Goal: Information Seeking & Learning: Learn about a topic

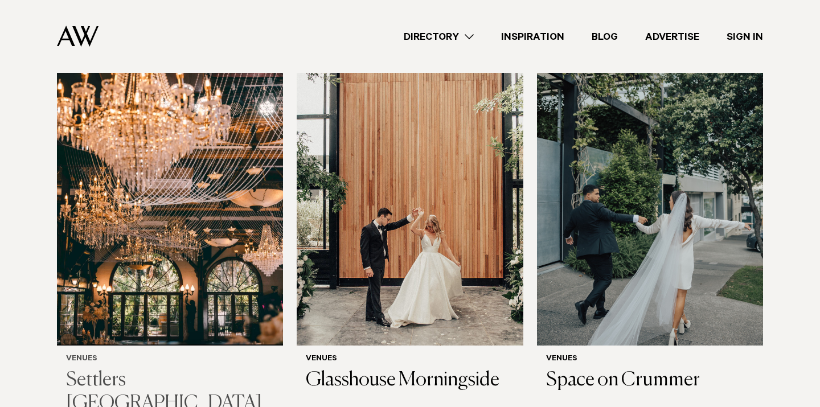
scroll to position [360, 0]
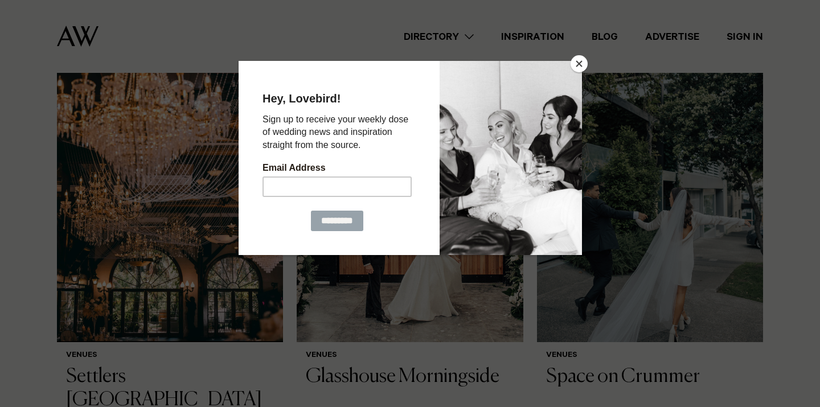
click at [587, 67] on div at bounding box center [410, 203] width 820 height 407
click at [579, 60] on button "Close" at bounding box center [579, 63] width 17 height 17
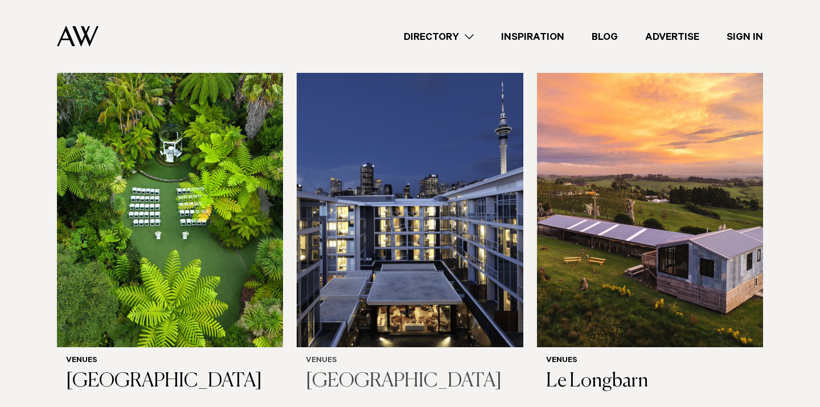
scroll to position [1595, 0]
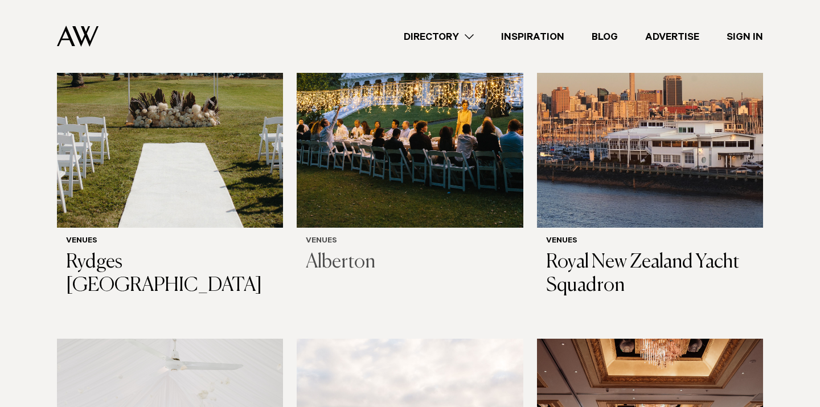
scroll to position [2097, 0]
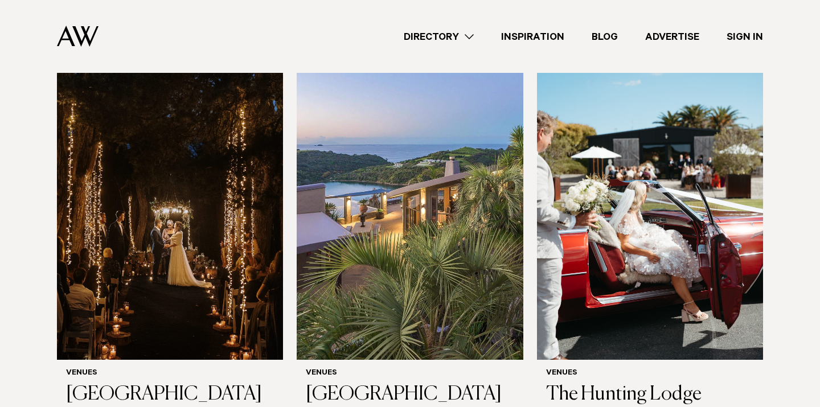
scroll to position [4417, 0]
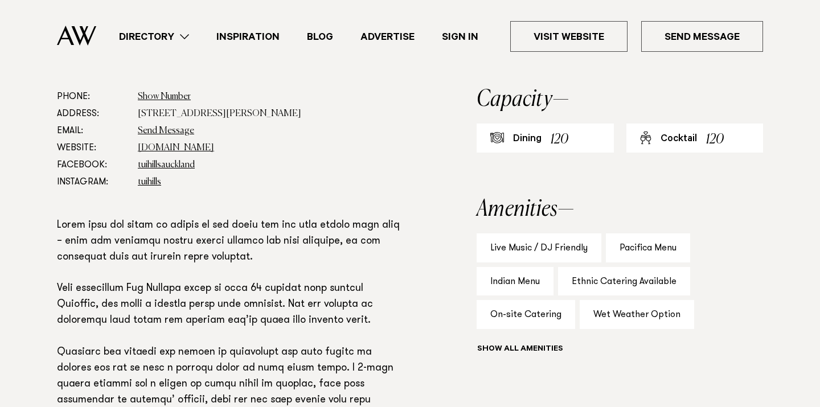
scroll to position [626, 0]
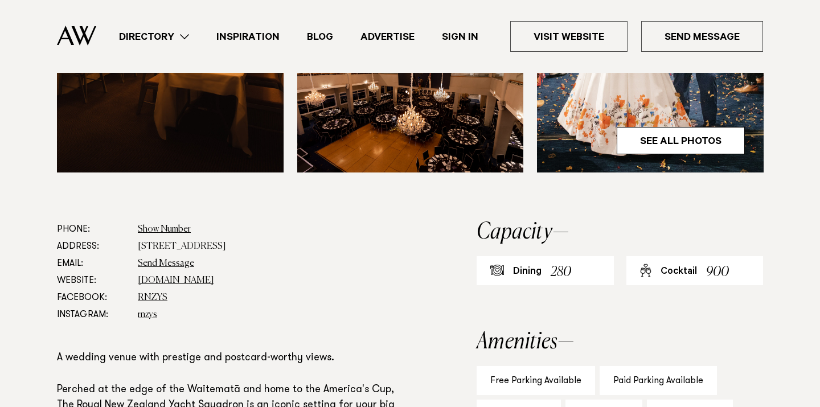
scroll to position [576, 0]
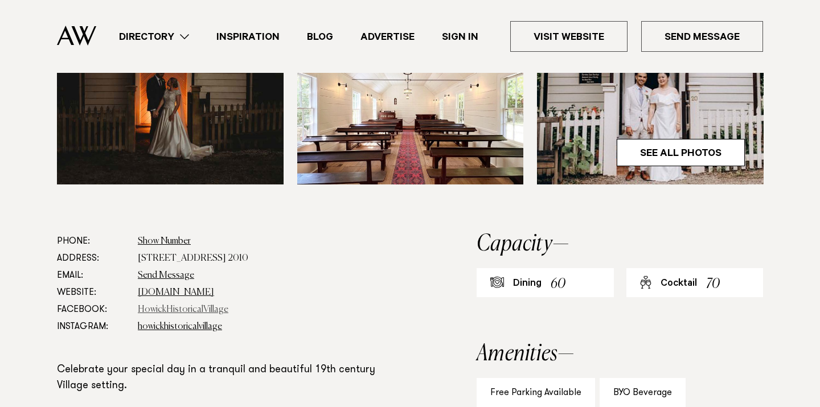
scroll to position [484, 0]
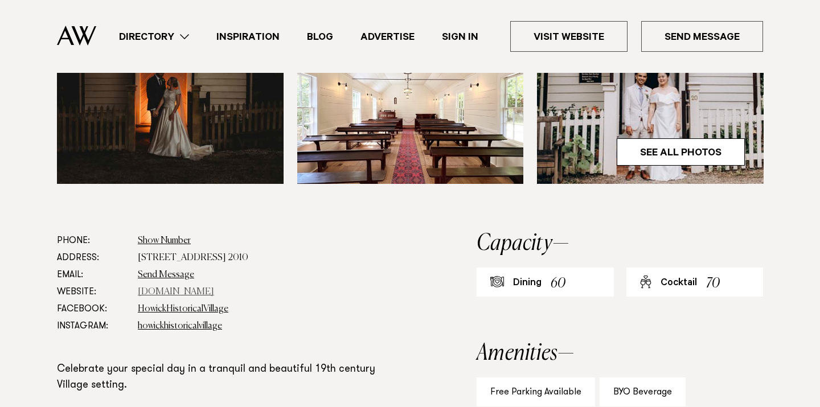
click at [214, 290] on link "www.historicalvillage.org.nz" at bounding box center [176, 292] width 76 height 9
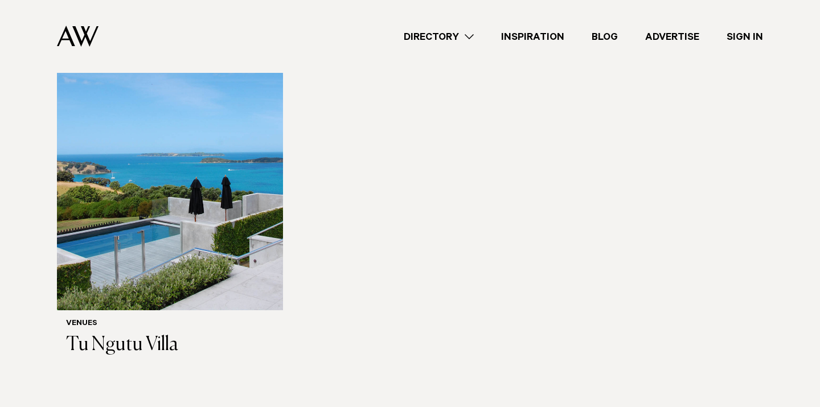
scroll to position [817, 0]
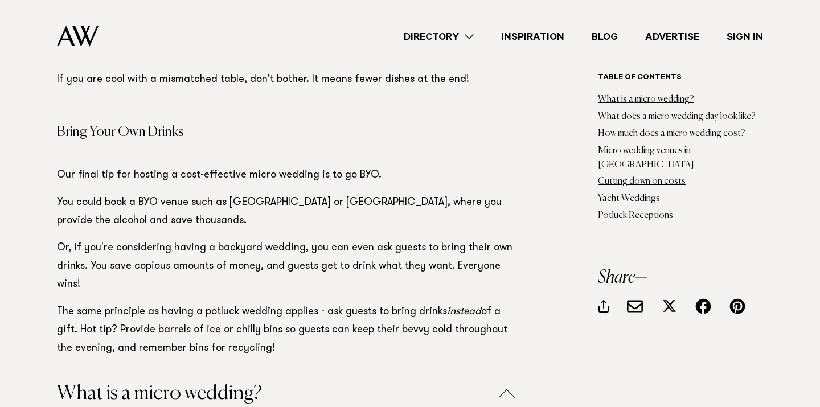
scroll to position [16349, 0]
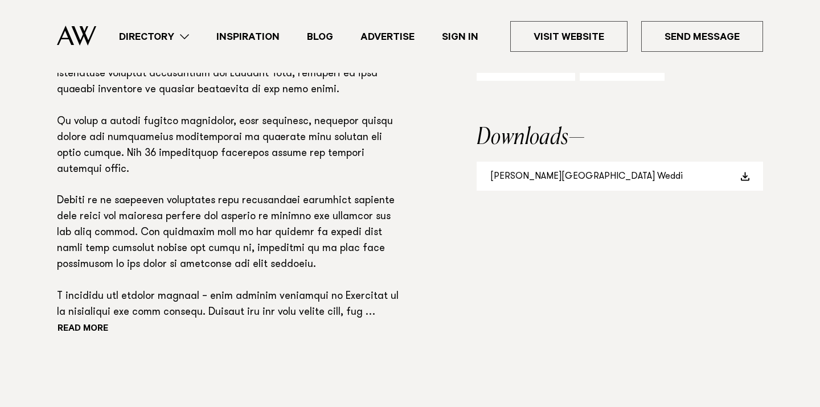
scroll to position [880, 0]
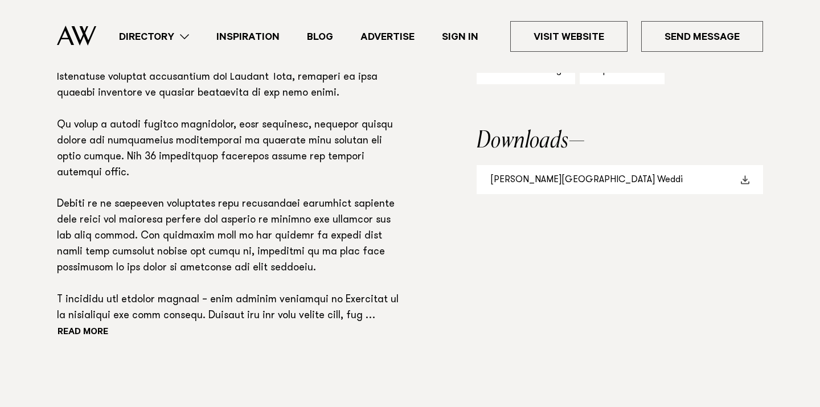
click at [513, 181] on link "Woodhouse Mountain Lodge Weddi" at bounding box center [620, 179] width 286 height 29
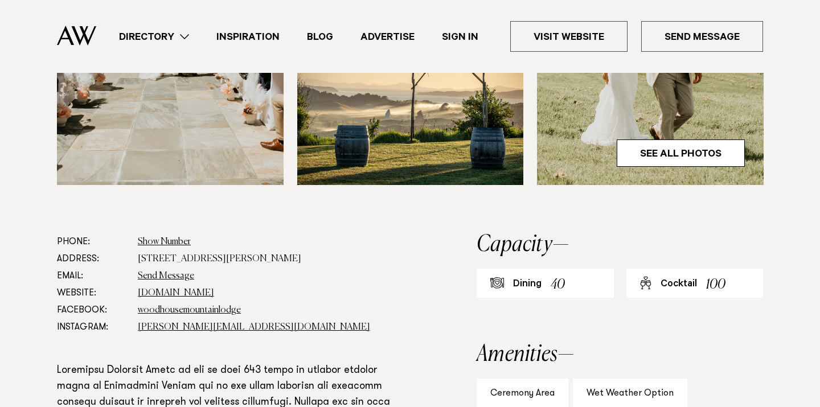
scroll to position [523, 0]
click at [193, 294] on link "woodhouselodge.nz" at bounding box center [176, 293] width 76 height 9
